Goal: Task Accomplishment & Management: Manage account settings

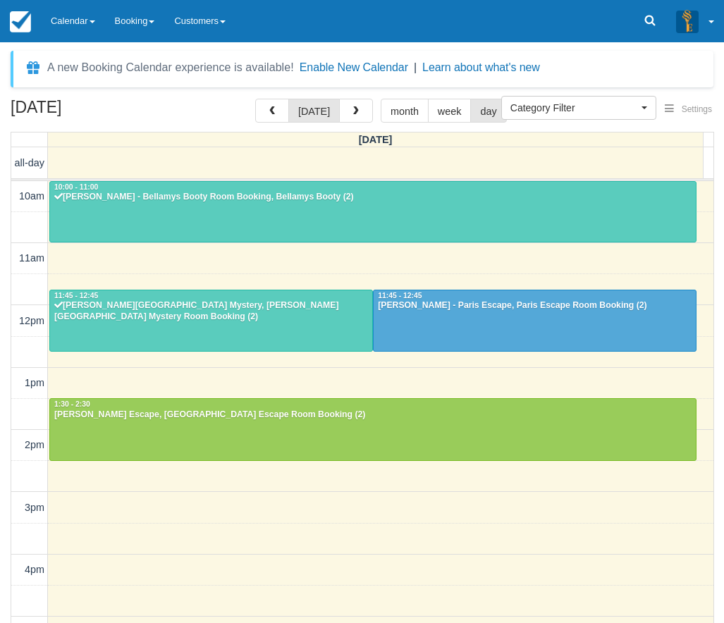
select select
click at [90, 23] on link "Calendar" at bounding box center [73, 21] width 64 height 42
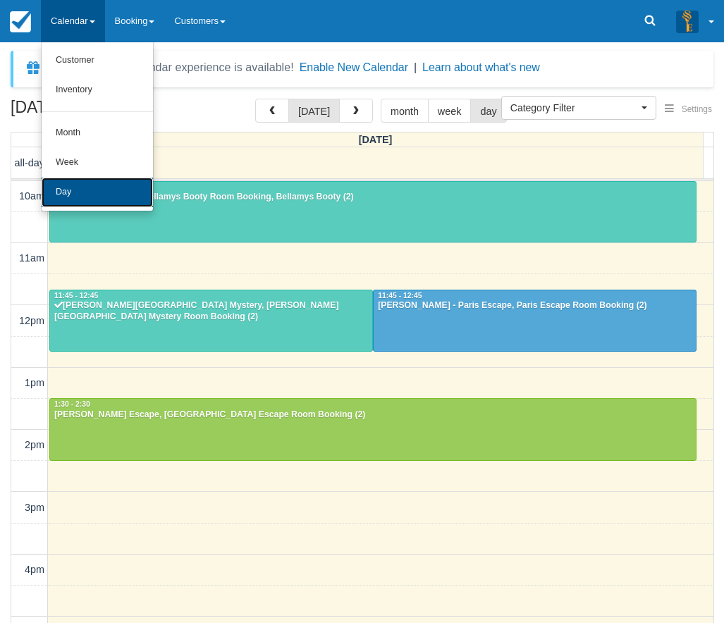
click at [86, 181] on link "Day" at bounding box center [97, 193] width 111 height 30
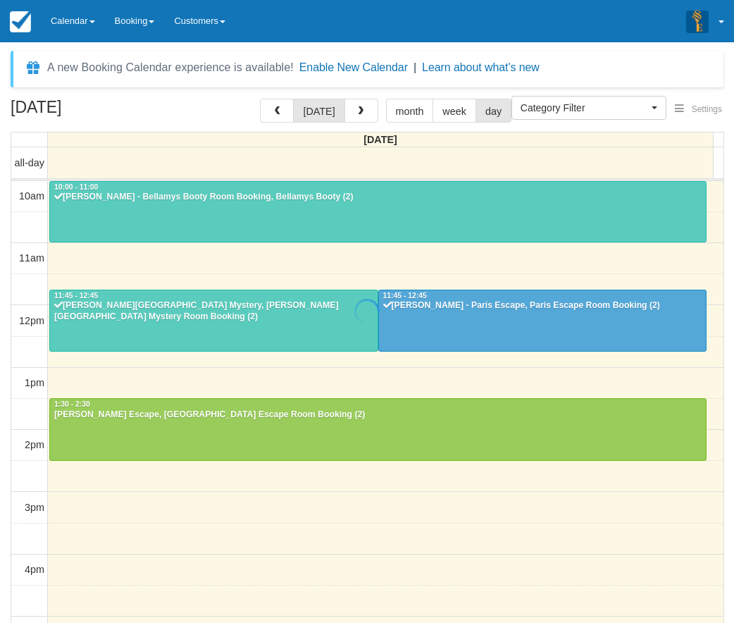
select select
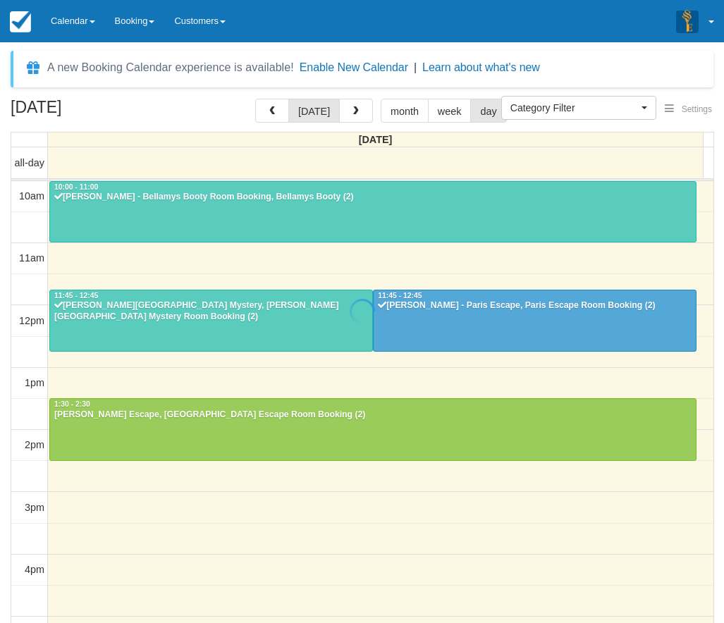
scroll to position [63, 0]
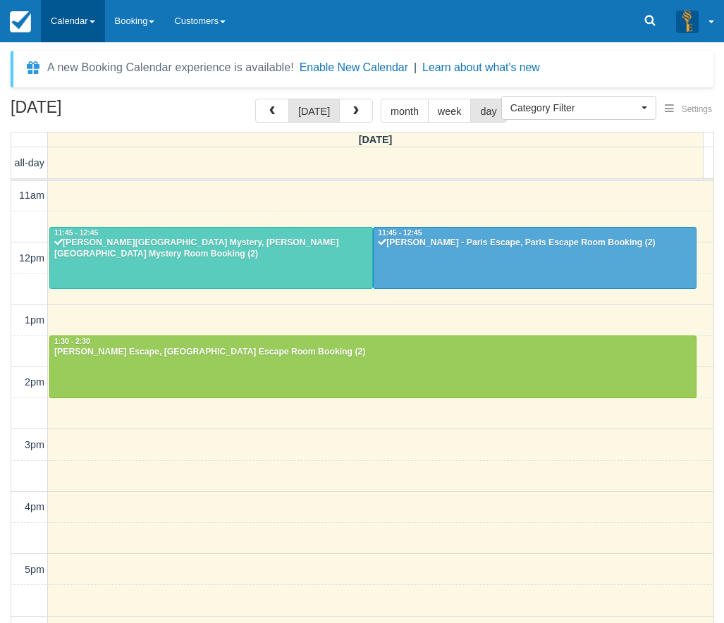
click at [64, 15] on link "Calendar" at bounding box center [73, 21] width 64 height 42
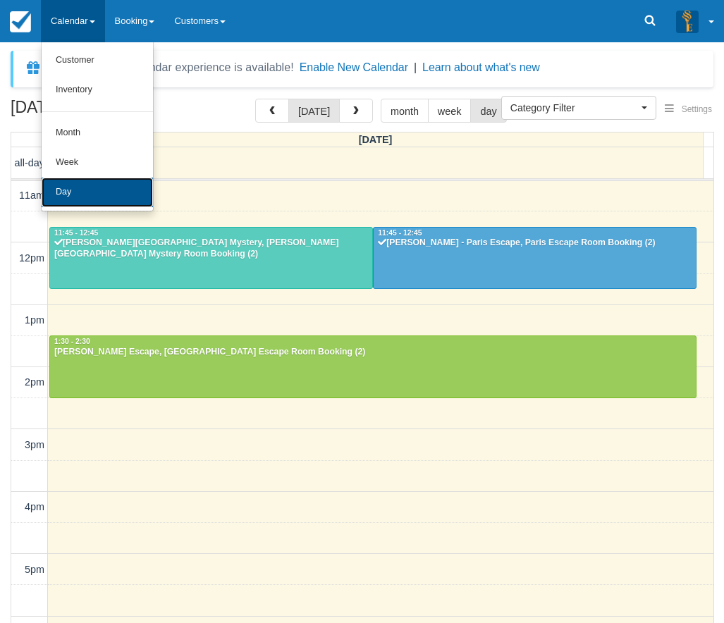
click at [85, 187] on link "Day" at bounding box center [97, 193] width 111 height 30
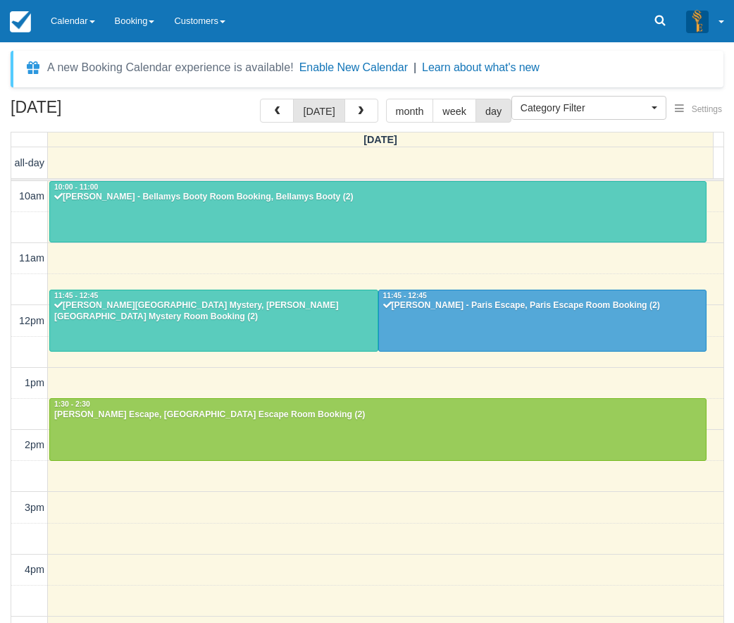
select select
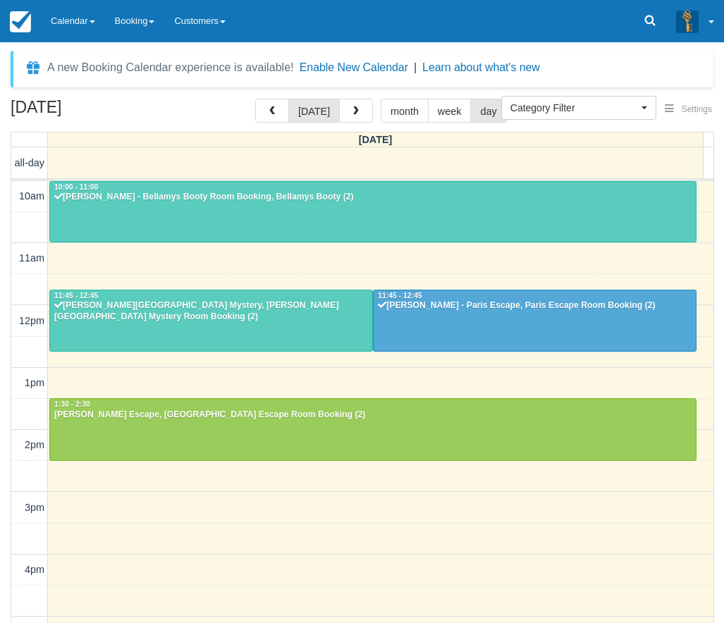
scroll to position [63, 0]
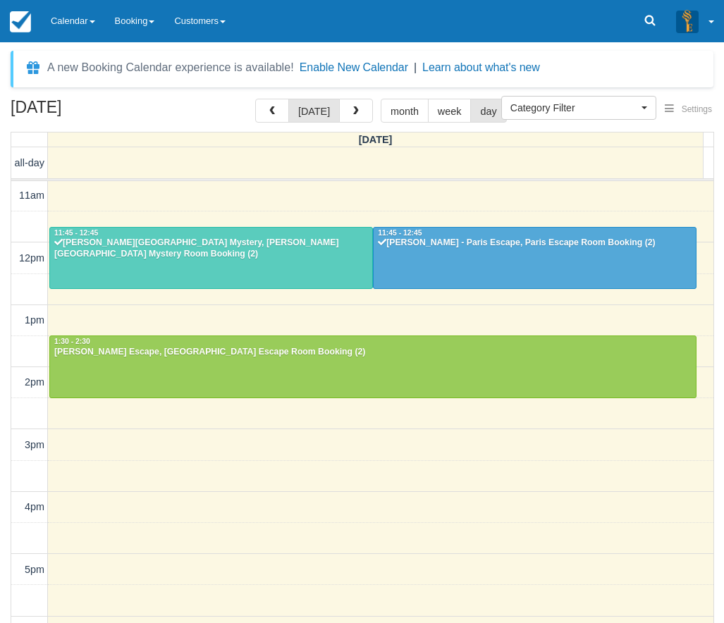
click at [0, 301] on div "September 28, 2025 today month week day Sunday all-day 10am 11am 12pm 1pm 2pm 3…" at bounding box center [362, 382] width 724 height 566
click at [309, 267] on div at bounding box center [211, 258] width 322 height 61
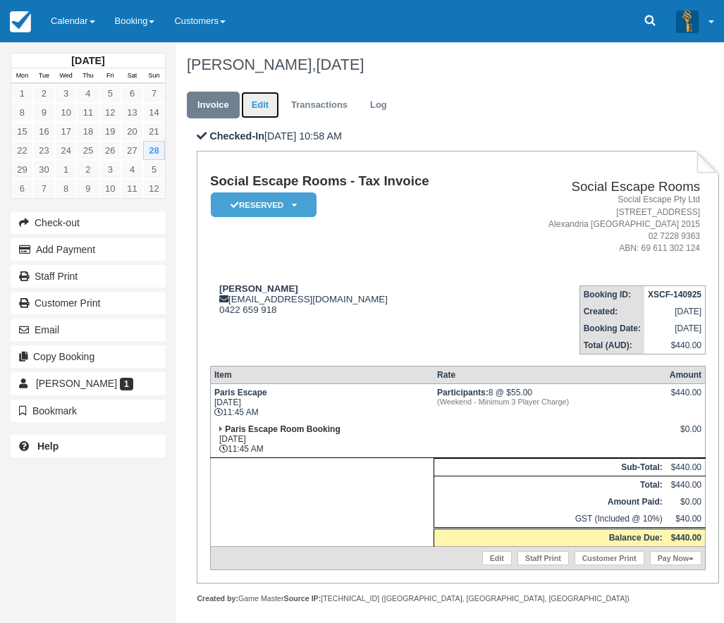
click at [263, 107] on link "Edit" at bounding box center [260, 105] width 38 height 27
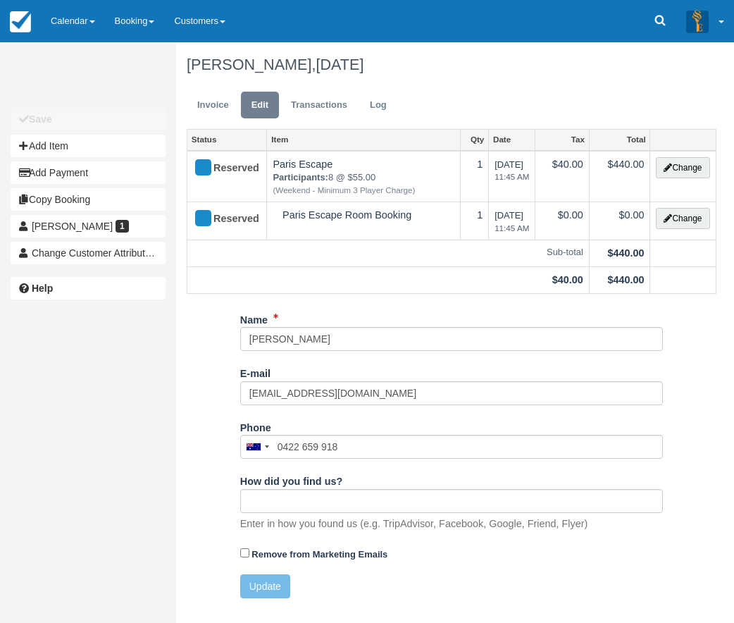
click at [533, 69] on h1 "[PERSON_NAME], [DATE]" at bounding box center [452, 64] width 530 height 17
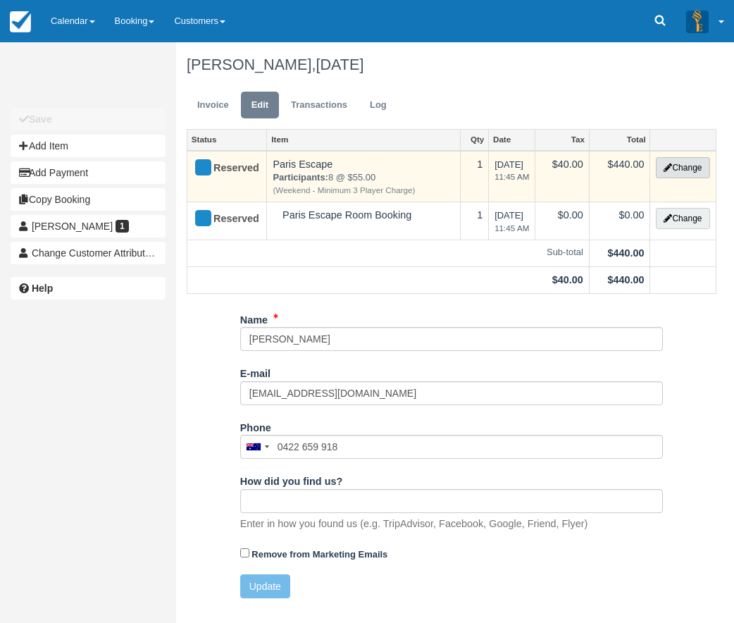
click at [674, 171] on button "Change" at bounding box center [683, 167] width 54 height 21
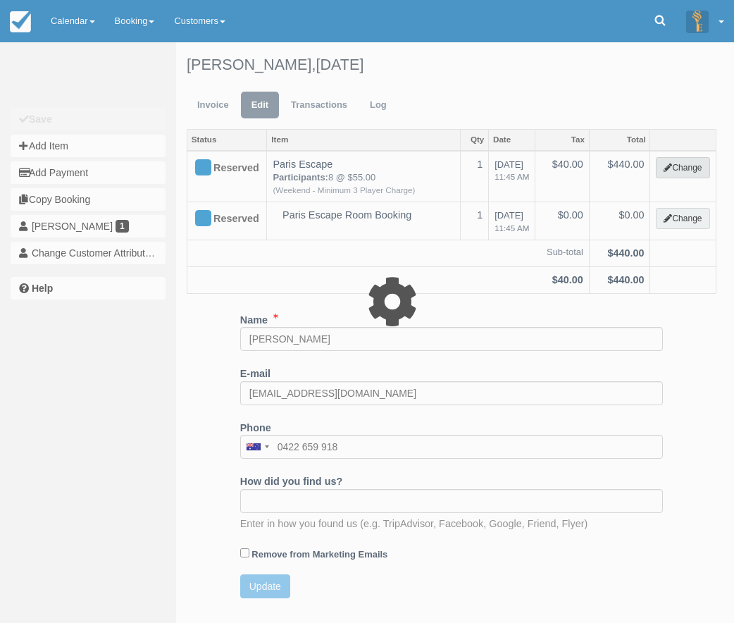
select select "2"
type input "440.00"
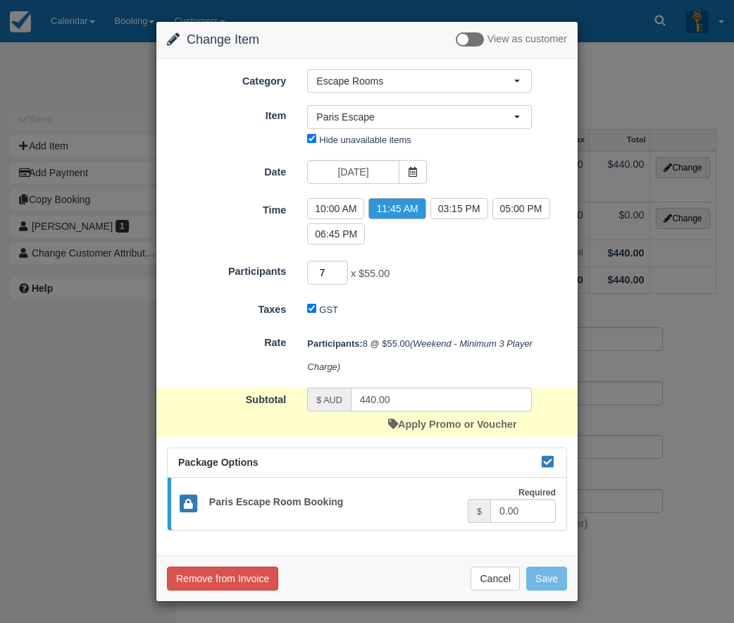
type input "7"
click at [341, 277] on input "7" at bounding box center [327, 273] width 41 height 24
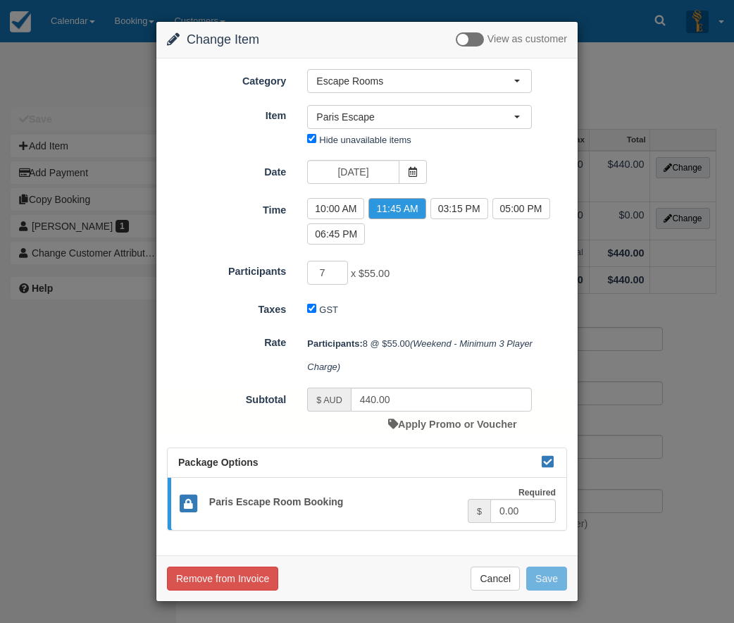
type input "385.00"
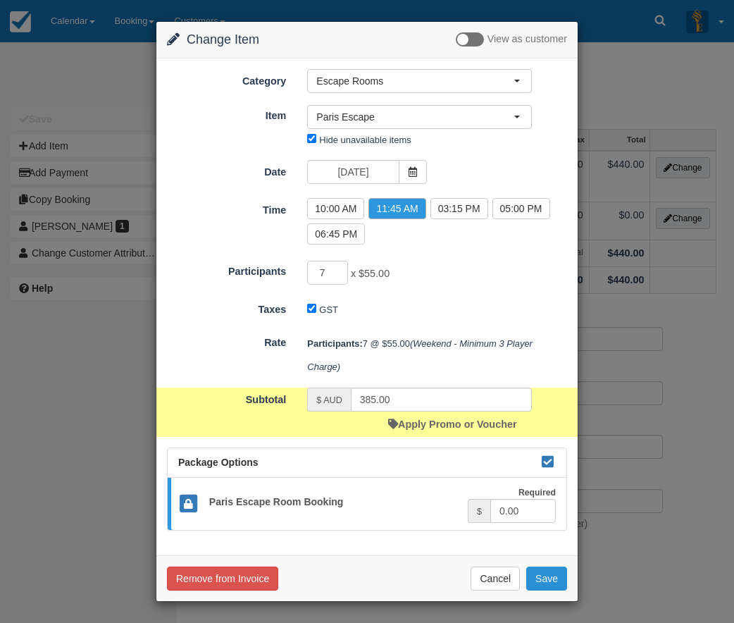
click at [545, 578] on button "Save" at bounding box center [546, 578] width 41 height 24
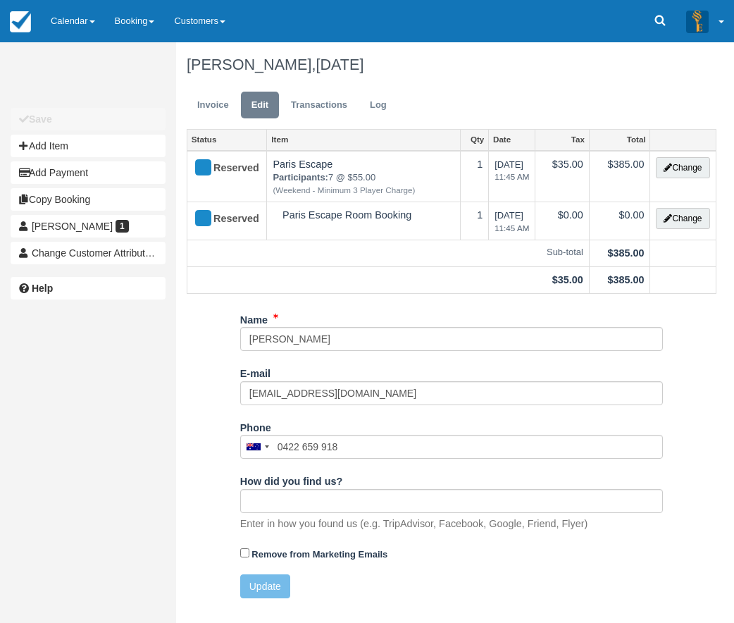
click at [501, 41] on div "Menu Calendar Customer Inventory Month Week Day Booking Notes New Booking Merch…" at bounding box center [367, 21] width 734 height 42
click at [203, 92] on link "Invoice" at bounding box center [213, 105] width 53 height 27
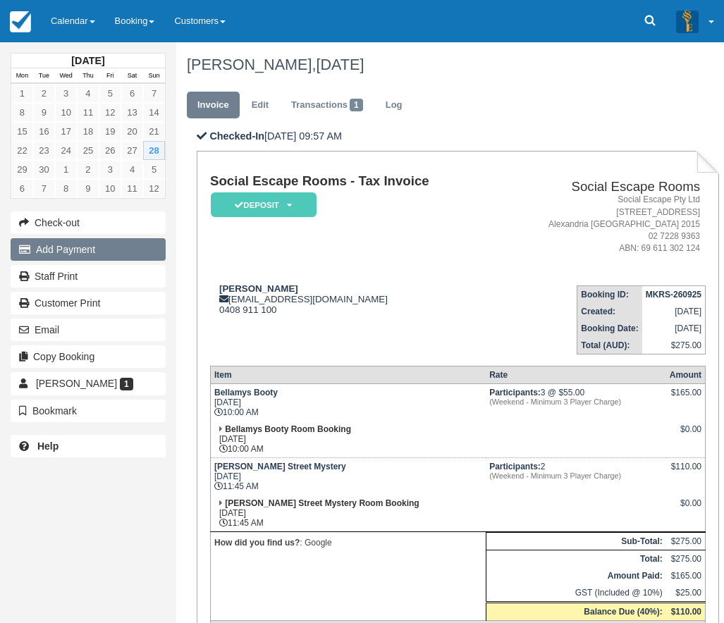
click at [68, 247] on button "Add Payment" at bounding box center [88, 249] width 155 height 23
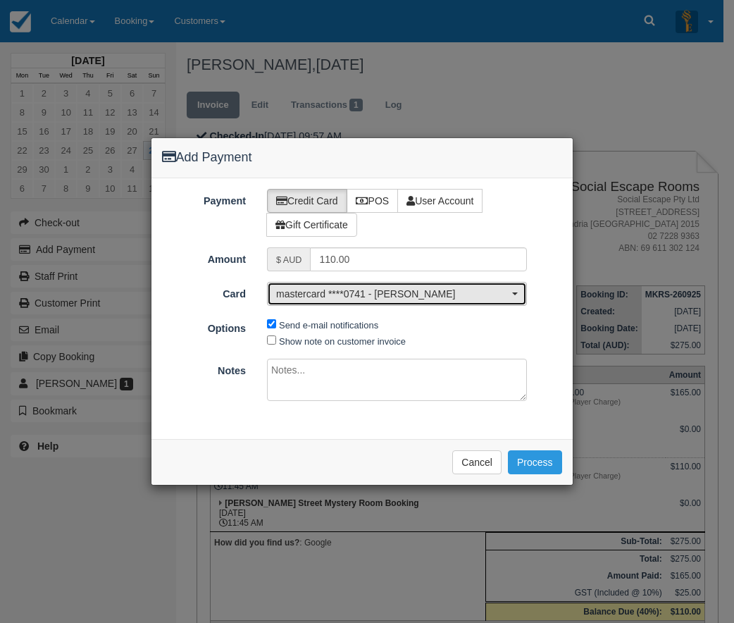
click at [460, 292] on span "mastercard ****0741 - Gregory J Barnett" at bounding box center [392, 294] width 233 height 14
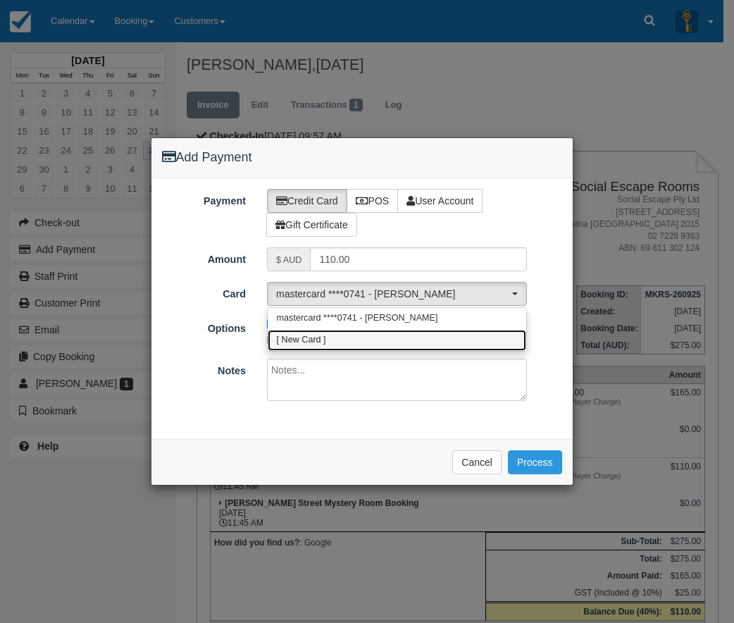
click at [308, 345] on span "[ New Card ]" at bounding box center [301, 340] width 49 height 13
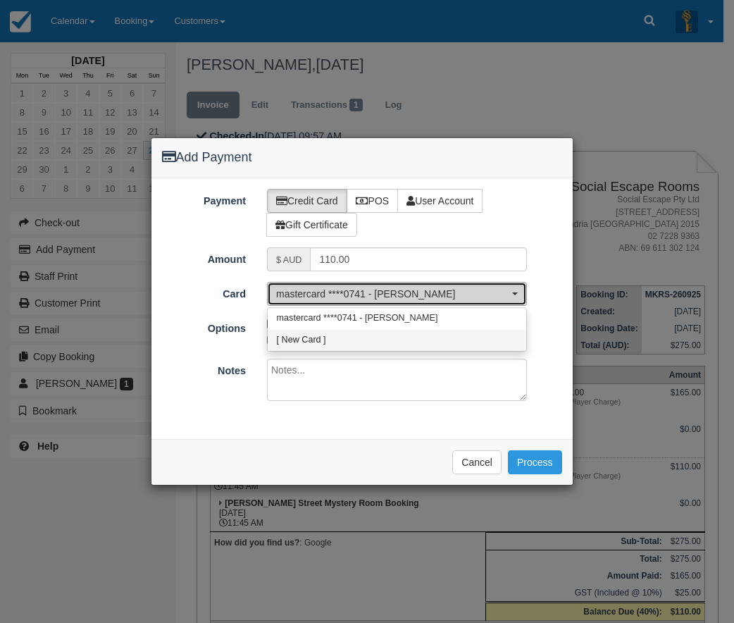
select select "0"
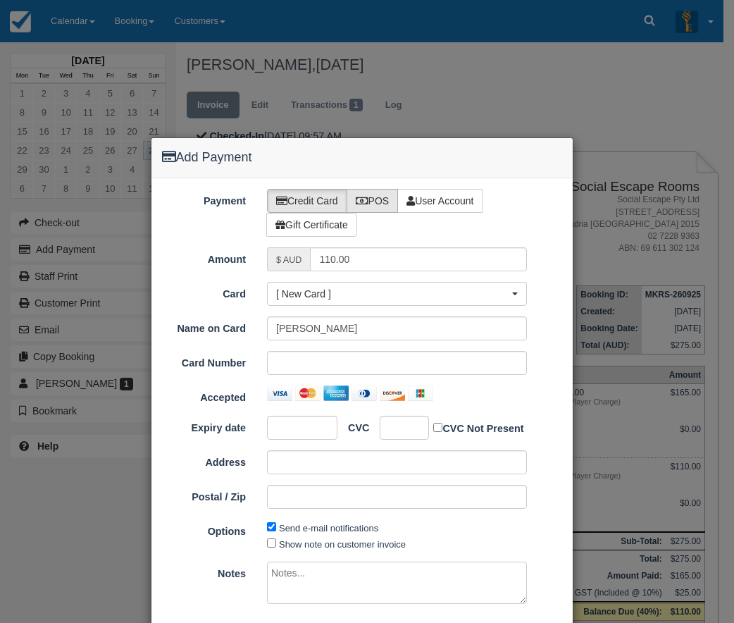
click at [366, 196] on label "POS" at bounding box center [373, 201] width 52 height 24
radio input "true"
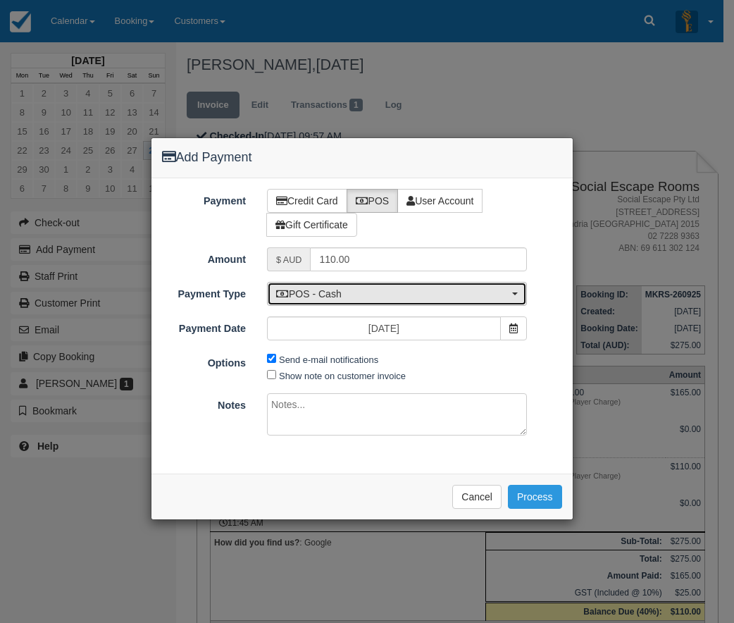
click at [423, 297] on span "POS - Cash" at bounding box center [392, 294] width 233 height 14
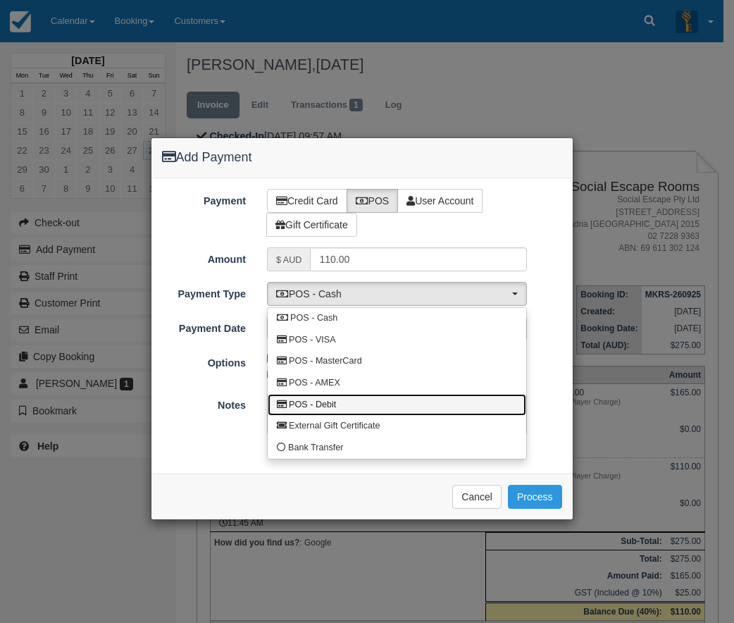
click at [331, 404] on span "POS - Debit" at bounding box center [312, 405] width 47 height 13
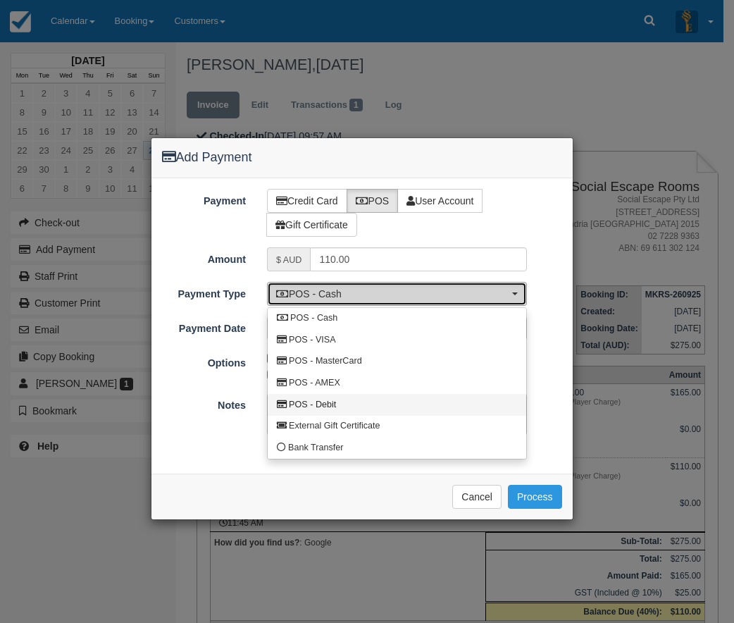
select select "DEBIT"
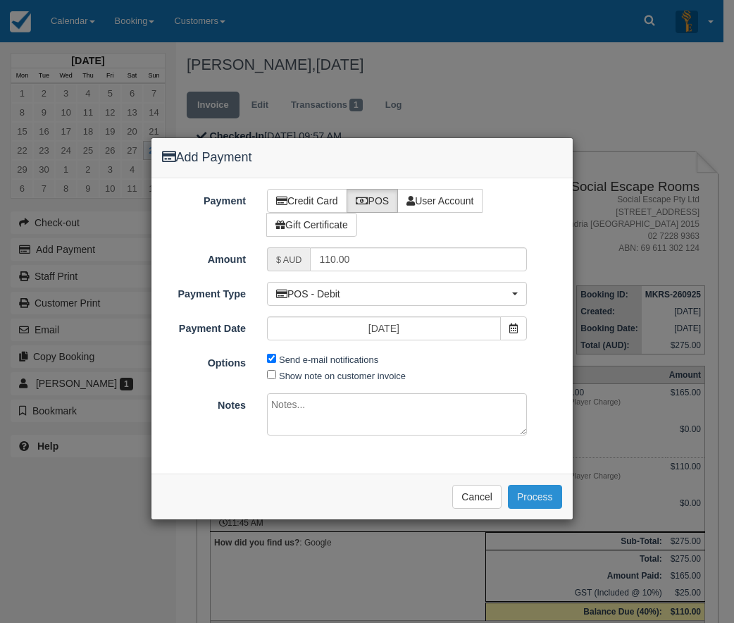
click at [528, 499] on button "Process" at bounding box center [535, 497] width 54 height 24
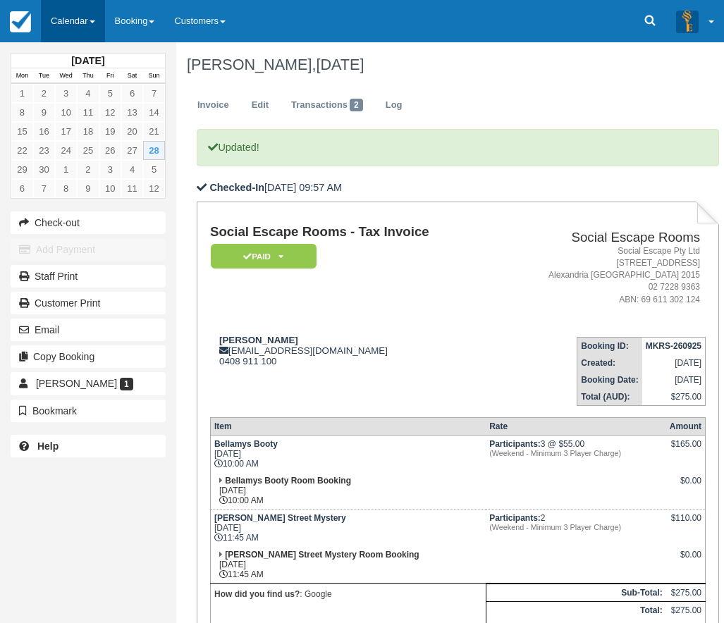
click at [75, 20] on link "Calendar" at bounding box center [73, 21] width 64 height 42
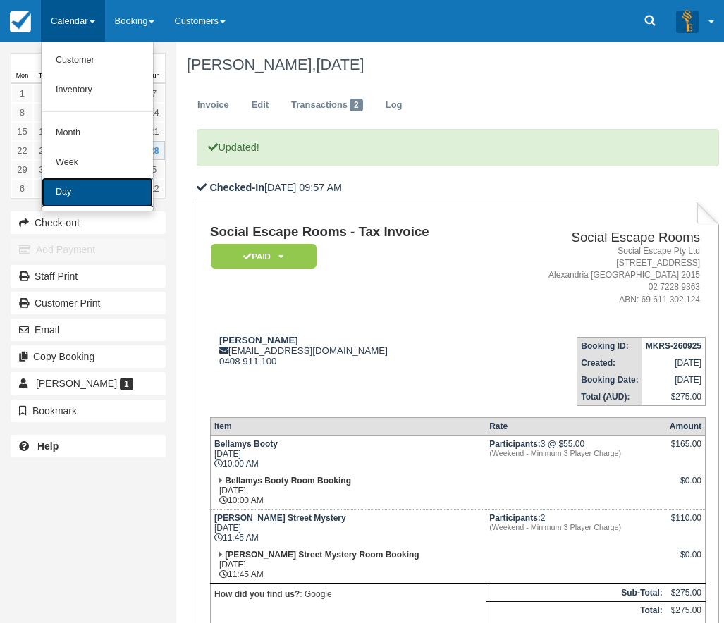
click at [60, 192] on link "Day" at bounding box center [97, 193] width 111 height 30
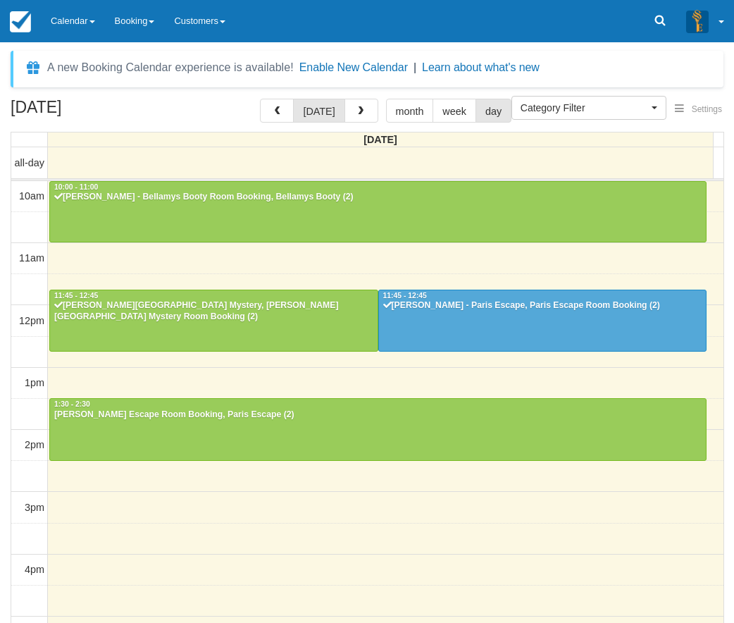
select select
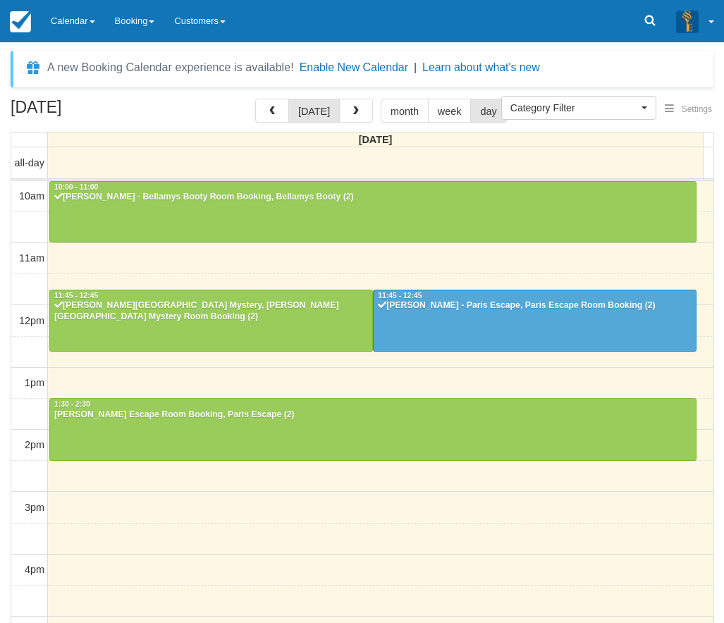
scroll to position [63, 0]
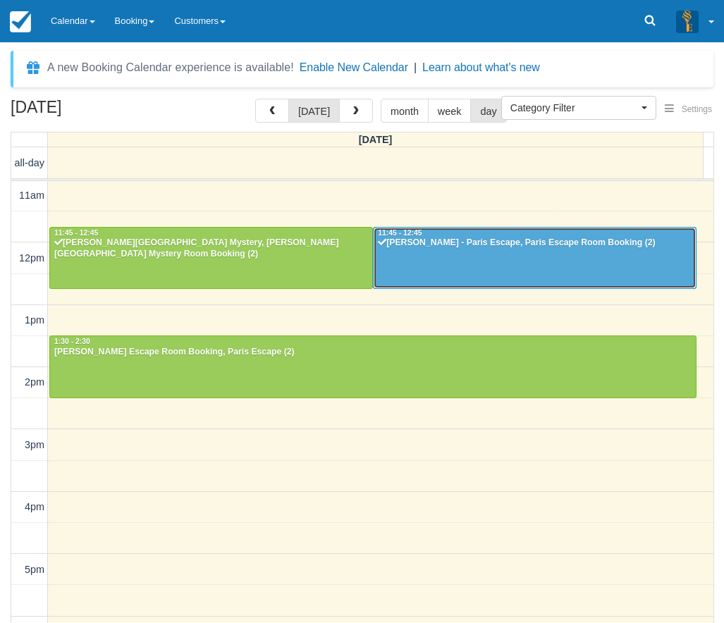
click at [440, 259] on div at bounding box center [534, 258] width 322 height 61
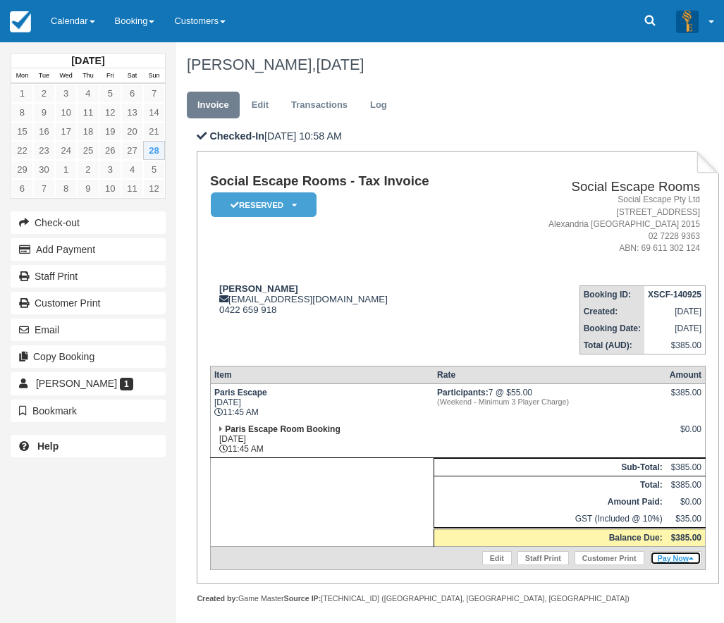
click at [667, 554] on link "Pay Now" at bounding box center [675, 558] width 51 height 14
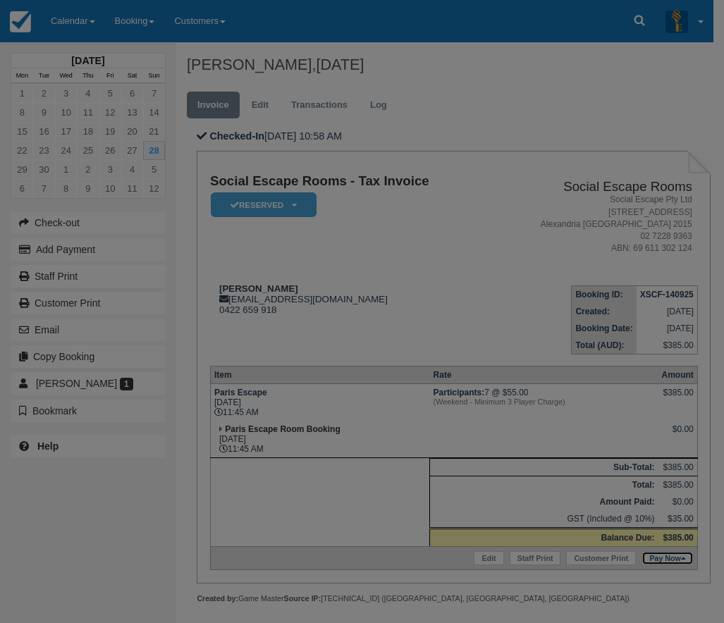
type input "28/09/2025"
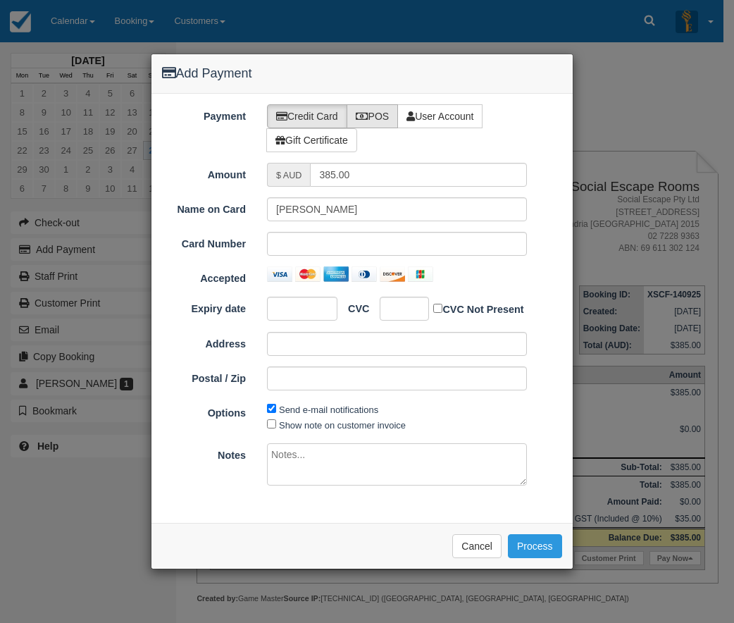
drag, startPoint x: 375, startPoint y: 116, endPoint x: 350, endPoint y: 148, distance: 40.7
click at [376, 116] on label "POS" at bounding box center [373, 116] width 52 height 24
radio input "true"
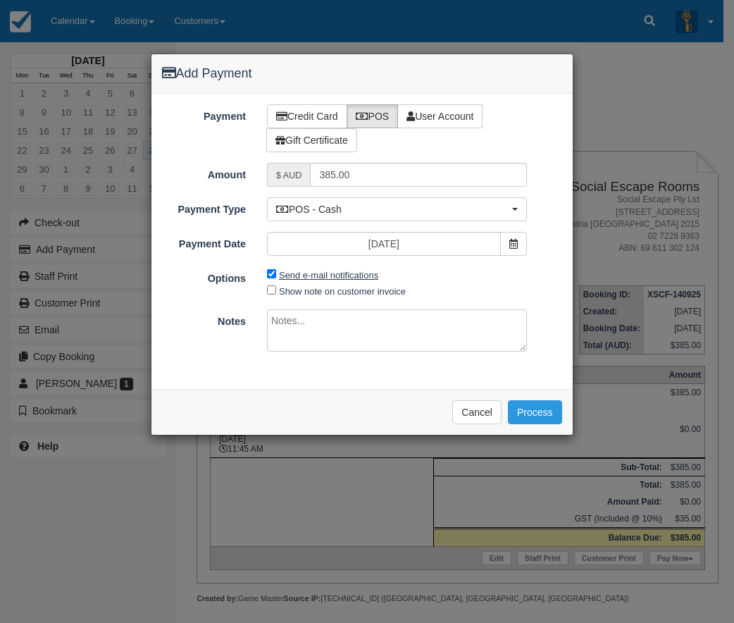
click at [302, 271] on label "Send e-mail notifications" at bounding box center [328, 275] width 99 height 11
click at [276, 271] on input "Send e-mail notifications" at bounding box center [271, 273] width 9 height 9
checkbox input "false"
click at [313, 224] on div "Payment Credit Card POS User Account Gift Certificate Amount $ AUD 385.00 Name …" at bounding box center [361, 241] width 421 height 295
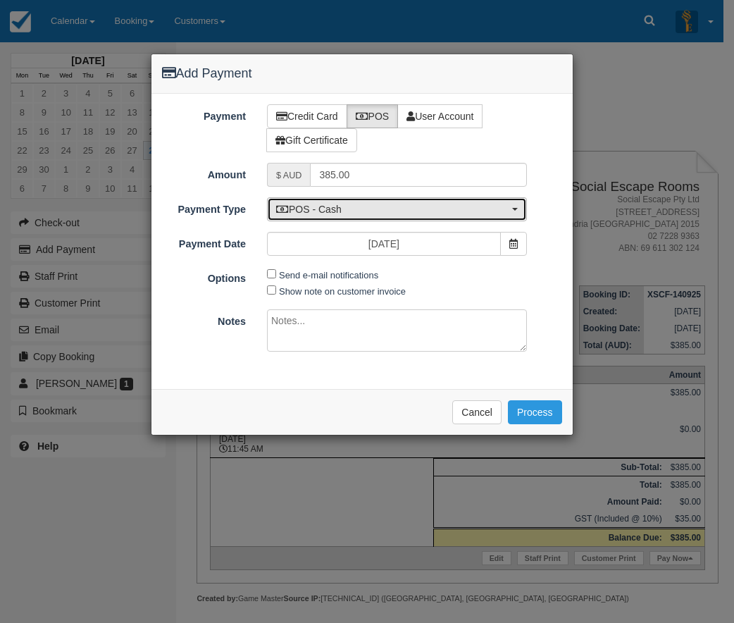
click at [316, 213] on span "POS - Cash" at bounding box center [392, 209] width 233 height 14
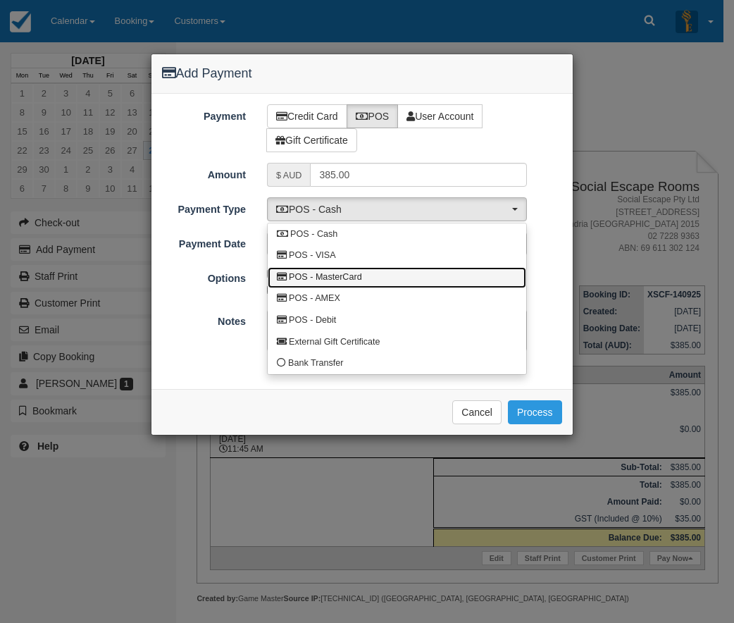
click at [332, 272] on span "POS - MasterCard" at bounding box center [325, 277] width 73 height 13
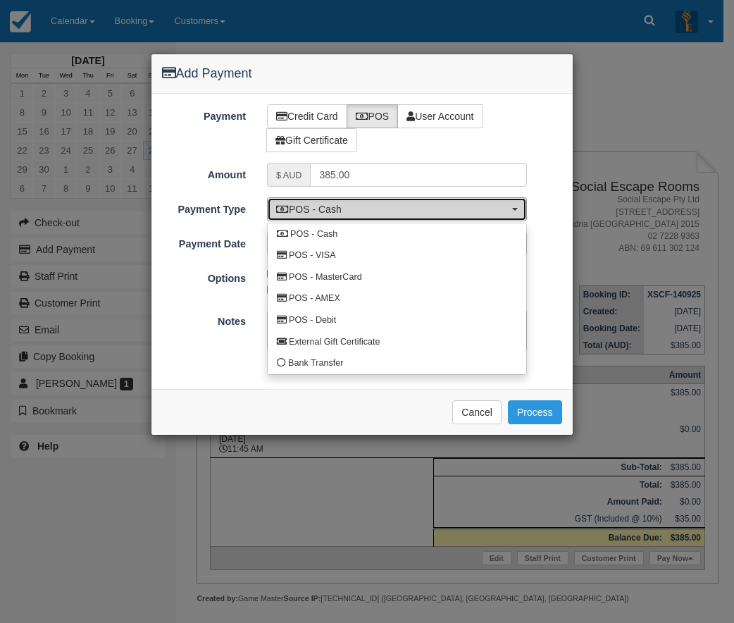
select select "MC"
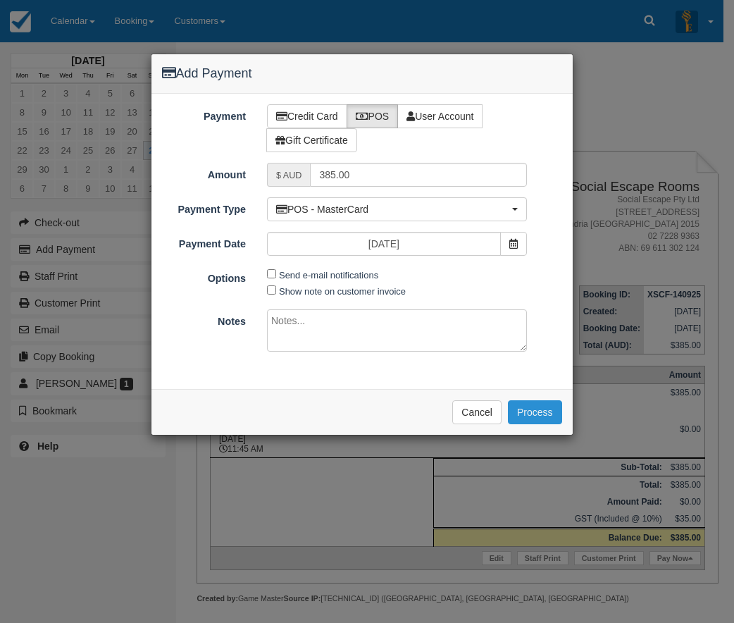
click at [538, 411] on button "Process" at bounding box center [535, 412] width 54 height 24
